Goal: Task Accomplishment & Management: Complete application form

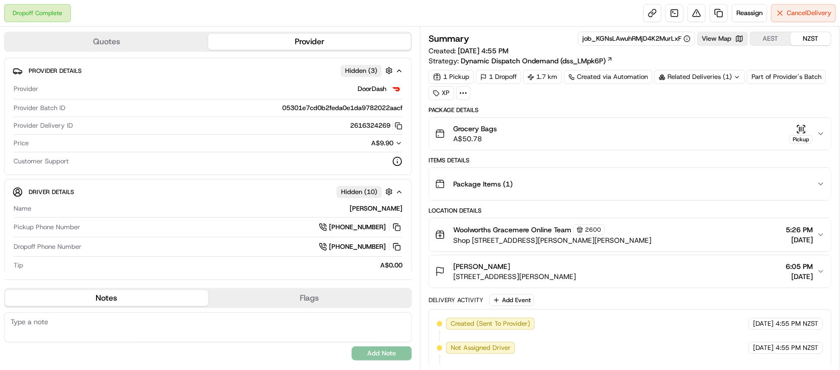
click at [804, 129] on icon "button" at bounding box center [801, 129] width 10 height 10
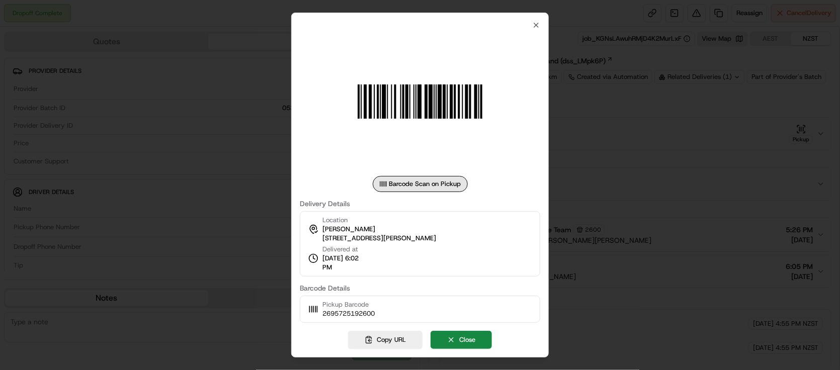
click at [665, 151] on div at bounding box center [420, 185] width 840 height 370
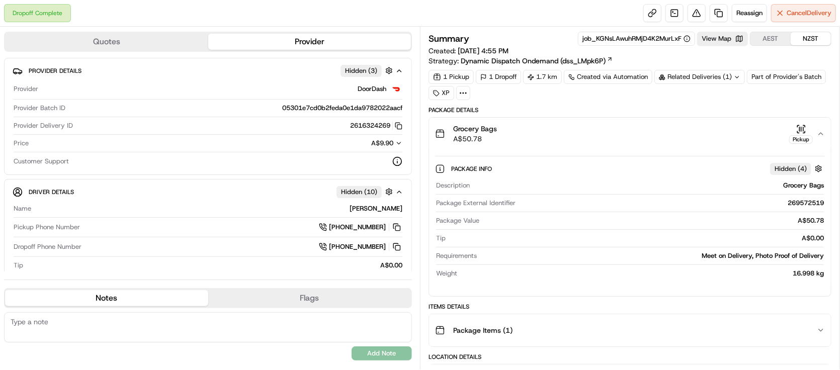
click at [667, 141] on div "Grocery Bags A$50.78 Pickup" at bounding box center [626, 134] width 382 height 20
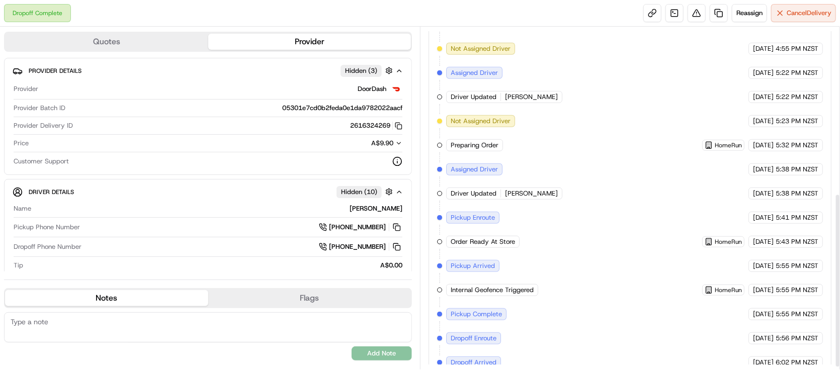
scroll to position [332, 0]
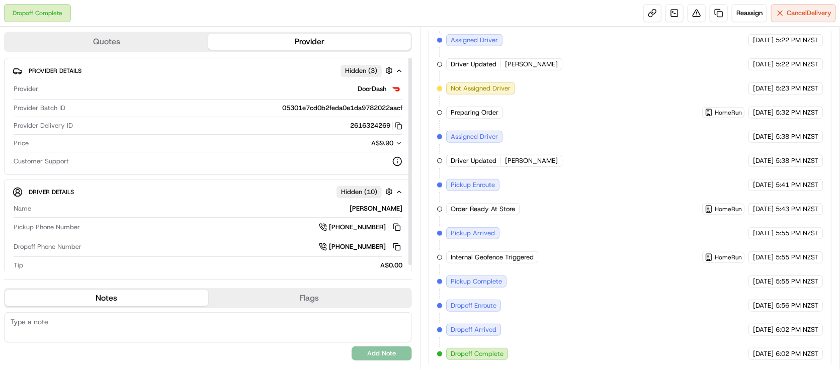
click at [124, 37] on button "Quotes" at bounding box center [106, 42] width 203 height 16
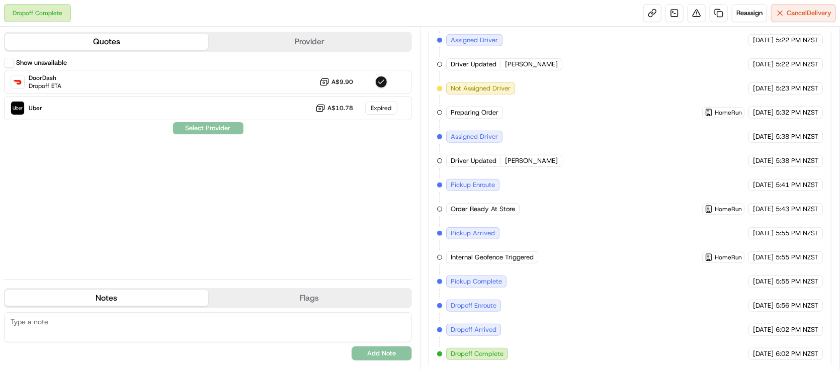
click at [281, 44] on button "Provider" at bounding box center [309, 42] width 203 height 16
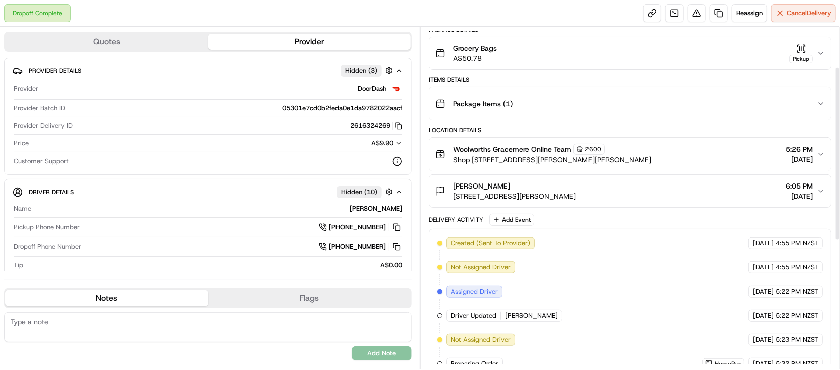
scroll to position [0, 0]
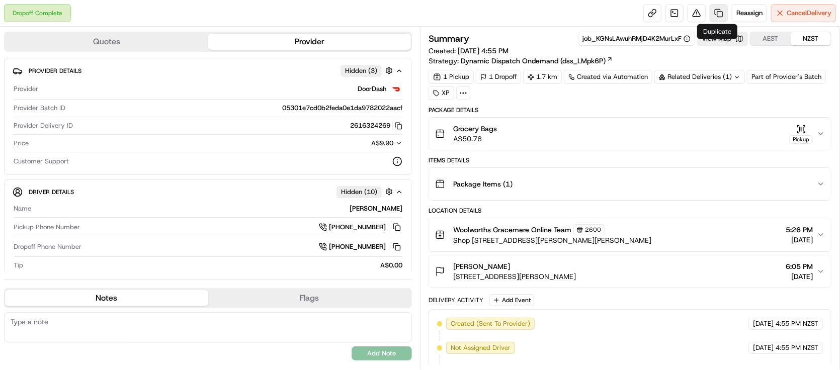
click at [718, 14] on link at bounding box center [719, 13] width 18 height 18
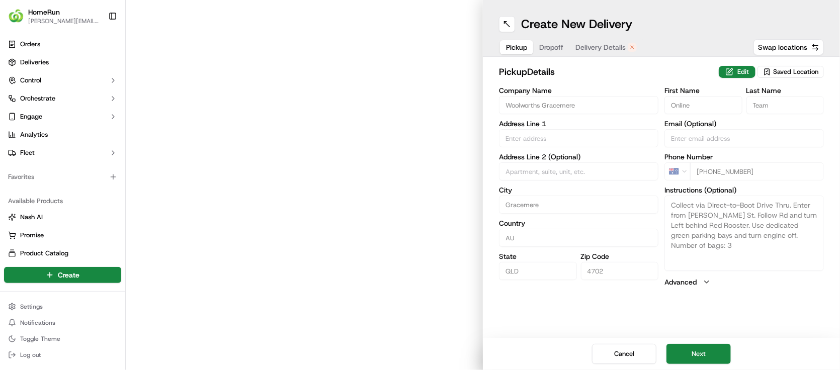
type input "Shop [STREET_ADDRESS][GEOGRAPHIC_DATA] & [PERSON_NAME] St"
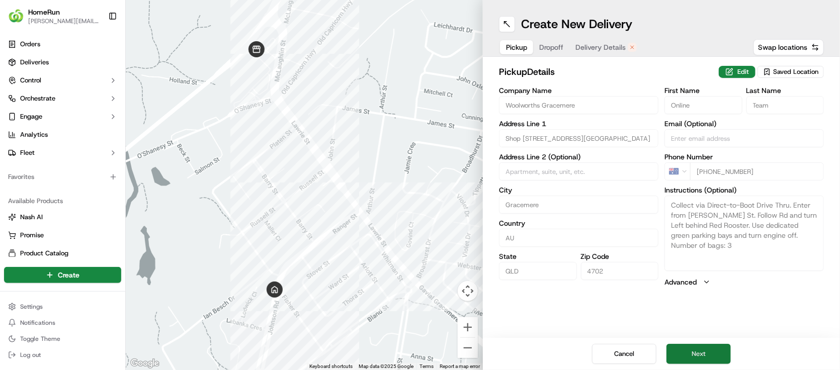
click at [691, 352] on button "Next" at bounding box center [699, 354] width 64 height 20
